Goal: Information Seeking & Learning: Understand process/instructions

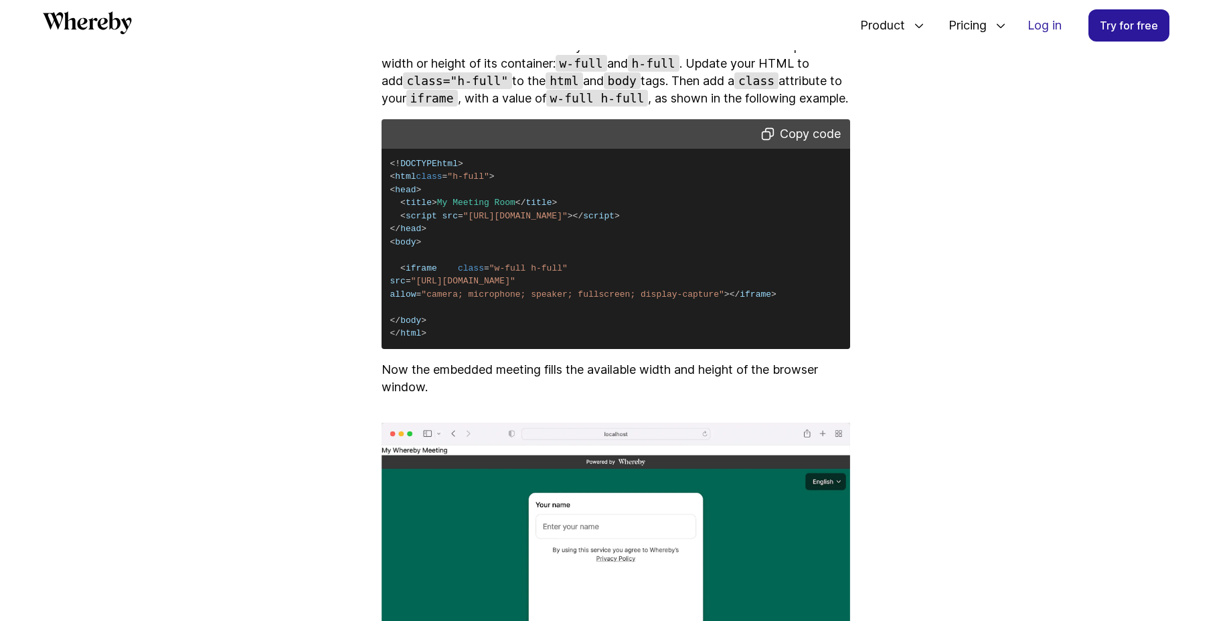
scroll to position [3166, 0]
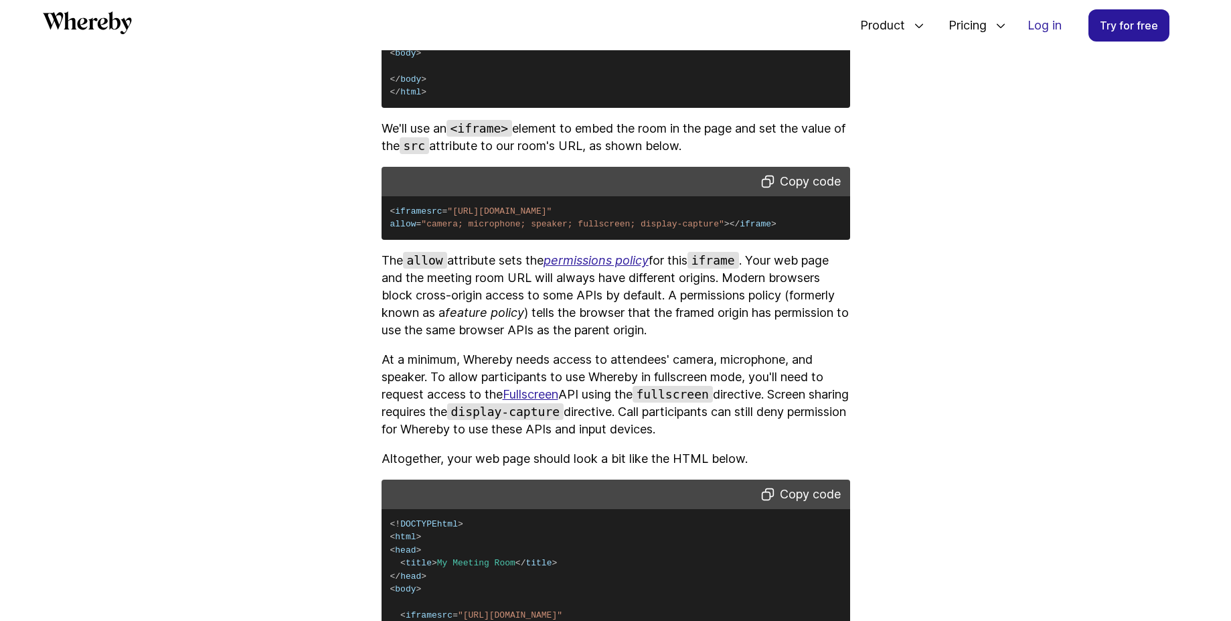
scroll to position [1698, 0]
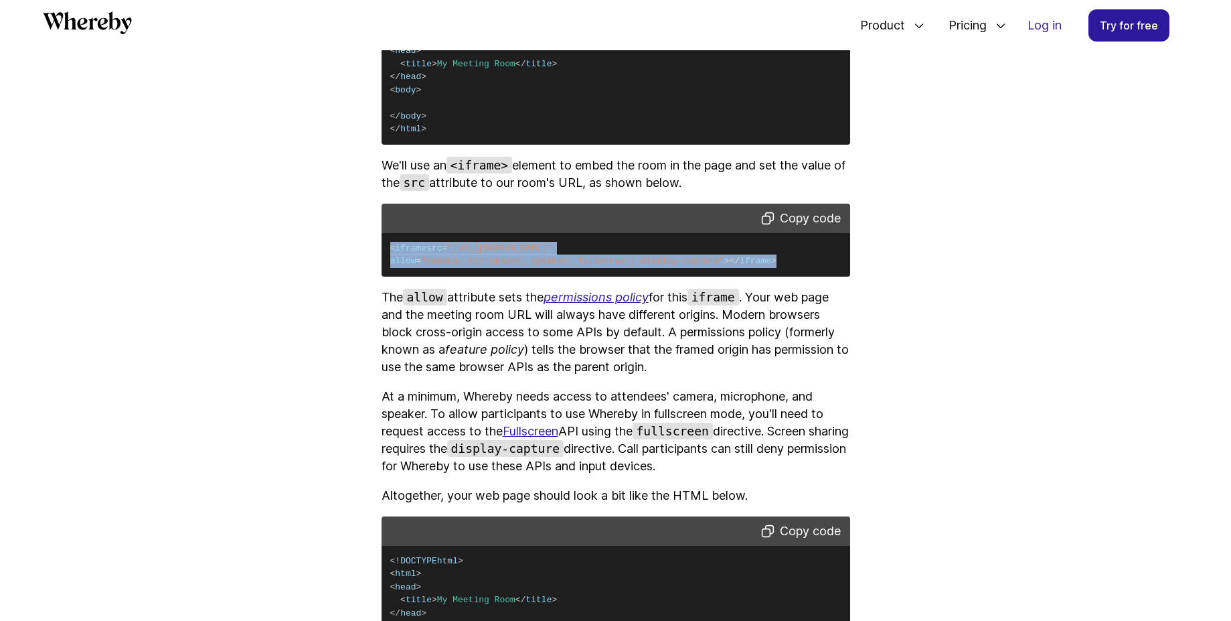
drag, startPoint x: 771, startPoint y: 270, endPoint x: 379, endPoint y: 254, distance: 392.7
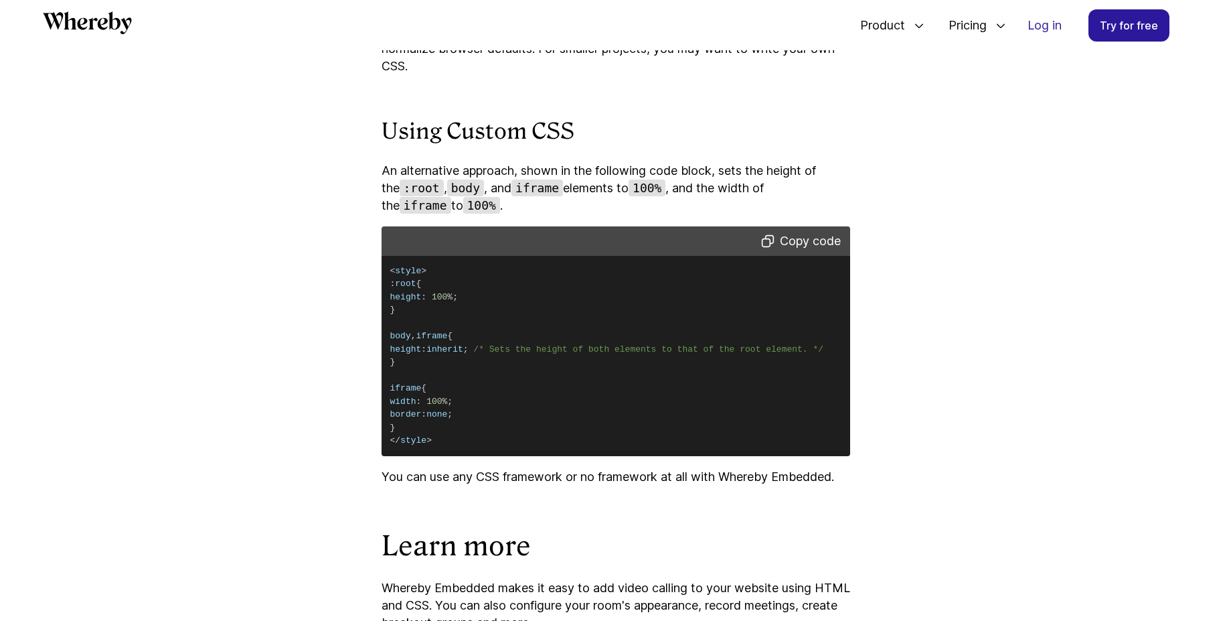
scroll to position [3787, 0]
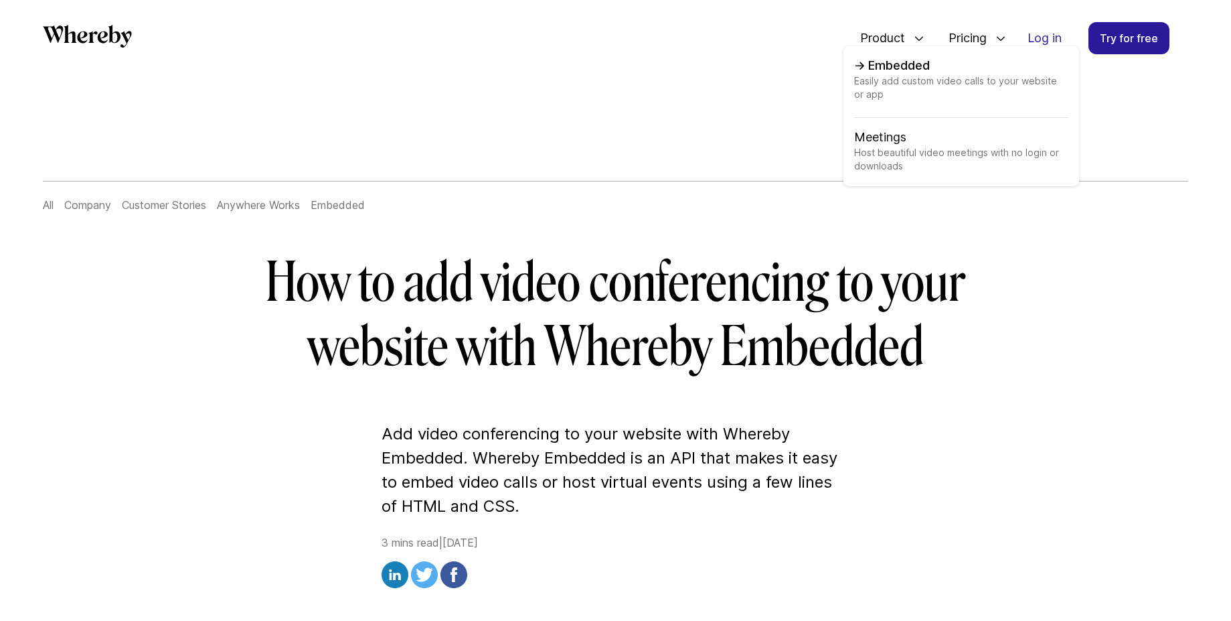
click at [896, 75] on span "Easily add custom video calls to your website or app" at bounding box center [961, 96] width 214 height 44
